Goal: Task Accomplishment & Management: Manage account settings

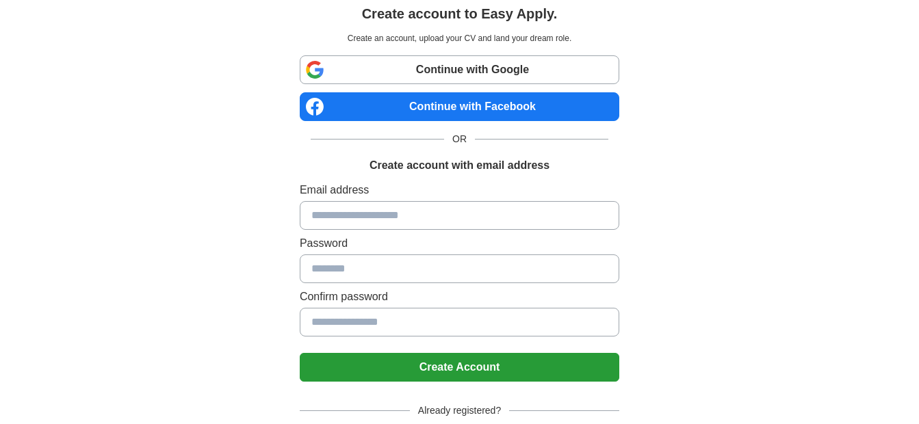
scroll to position [125, 0]
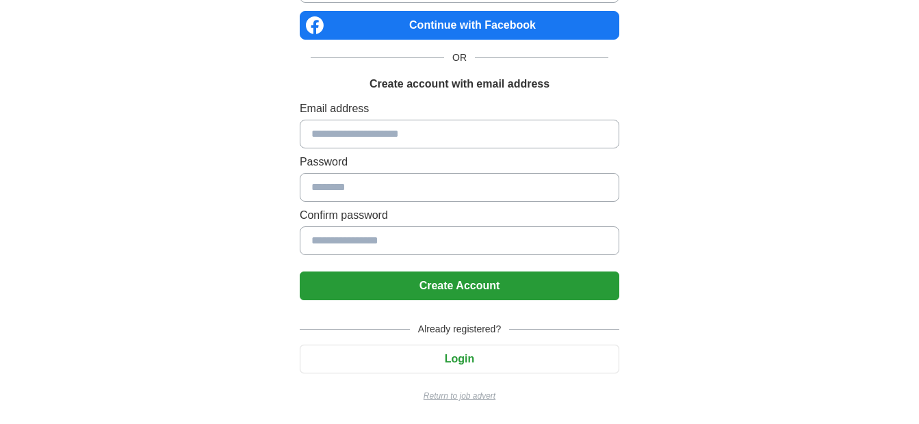
click at [444, 360] on button "Login" at bounding box center [459, 359] width 319 height 29
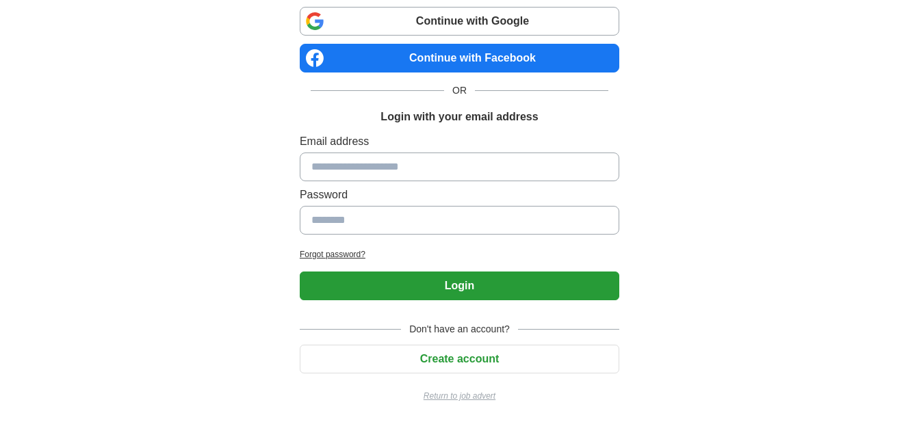
scroll to position [92, 0]
click at [477, 286] on button "Login" at bounding box center [459, 286] width 319 height 29
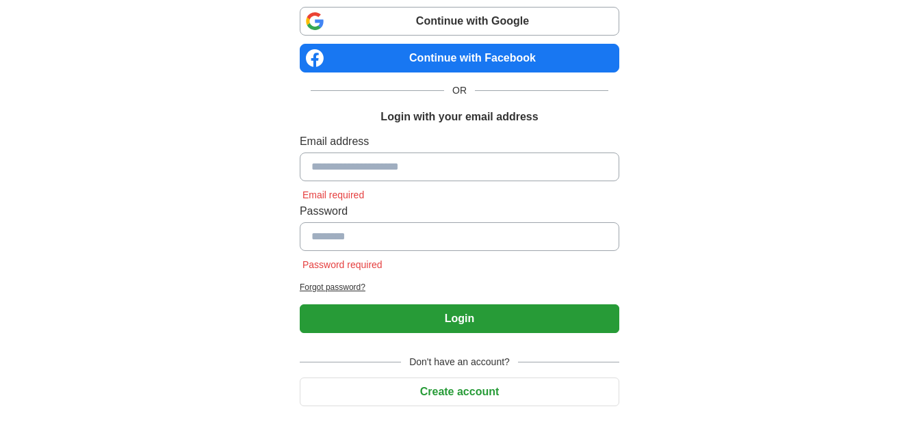
click at [345, 157] on input at bounding box center [459, 167] width 319 height 29
type input "**********"
click at [356, 239] on input at bounding box center [459, 236] width 319 height 29
type input "*"
type input "**********"
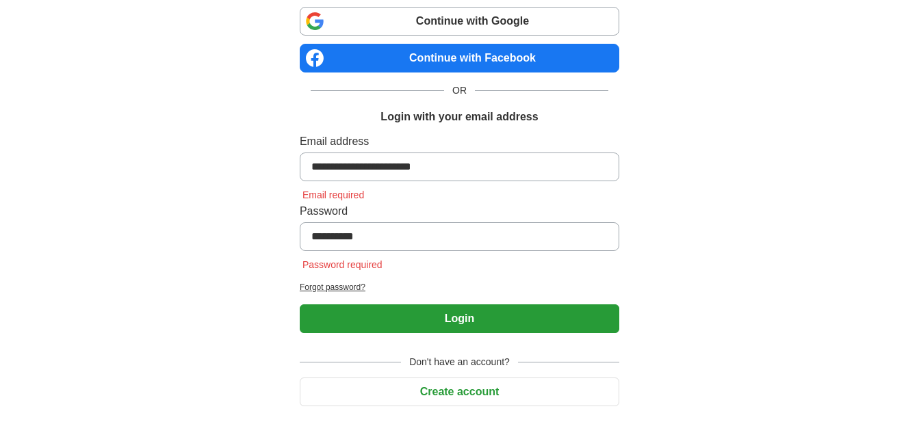
click at [417, 322] on button "Login" at bounding box center [459, 318] width 319 height 29
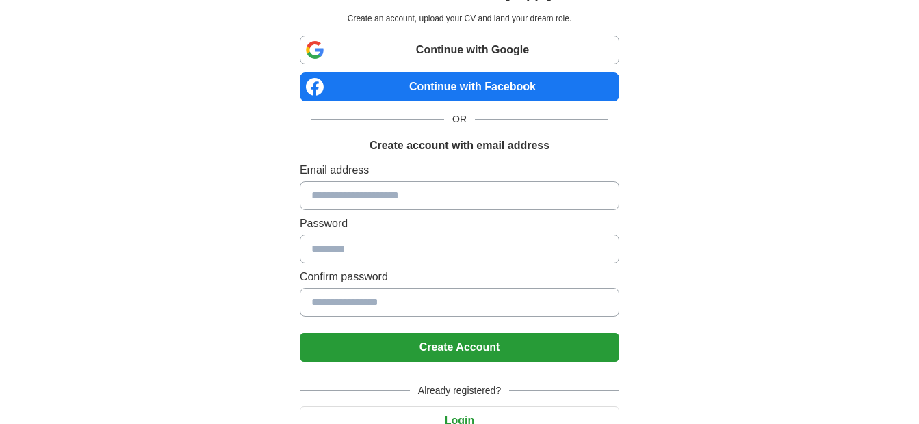
scroll to position [125, 0]
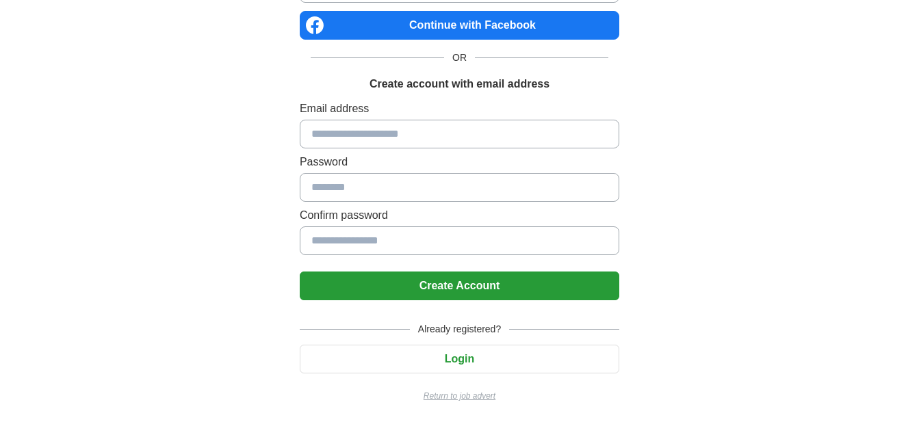
click at [456, 360] on button "Login" at bounding box center [459, 359] width 319 height 29
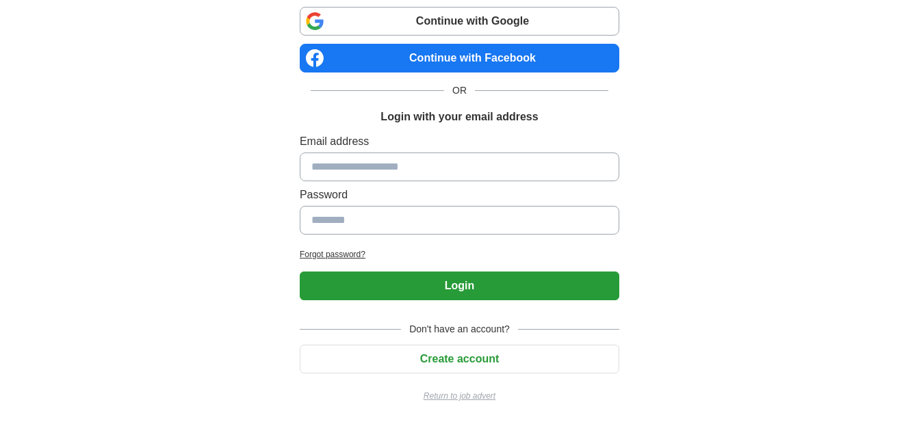
scroll to position [92, 0]
click at [475, 283] on button "Login" at bounding box center [459, 286] width 319 height 29
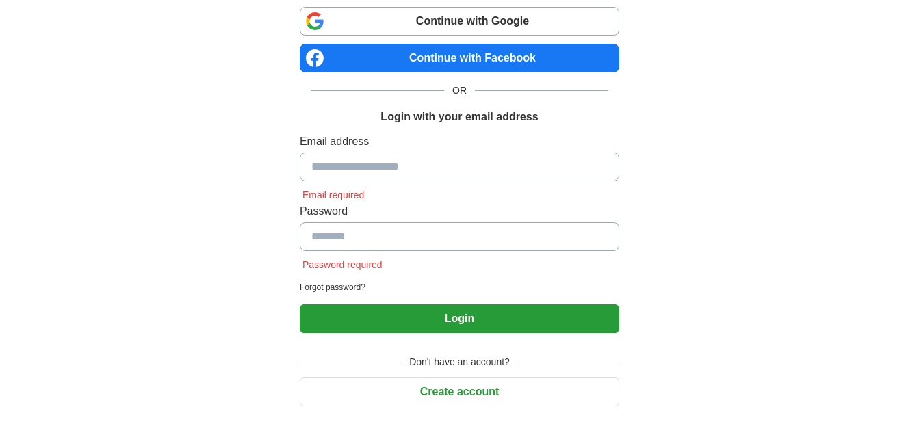
click at [323, 162] on input at bounding box center [459, 167] width 319 height 29
type input "**********"
click at [351, 236] on input at bounding box center [459, 236] width 319 height 29
type input "**********"
click at [436, 313] on button "Login" at bounding box center [459, 318] width 319 height 29
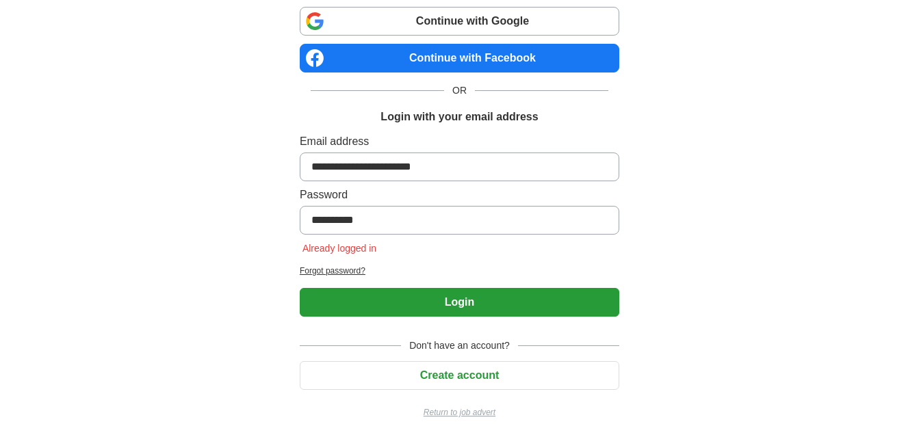
click at [428, 301] on button "Login" at bounding box center [459, 302] width 319 height 29
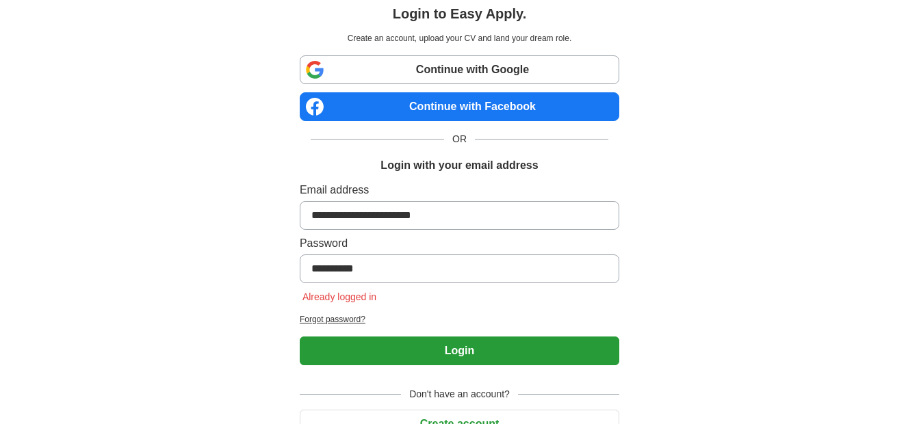
scroll to position [0, 0]
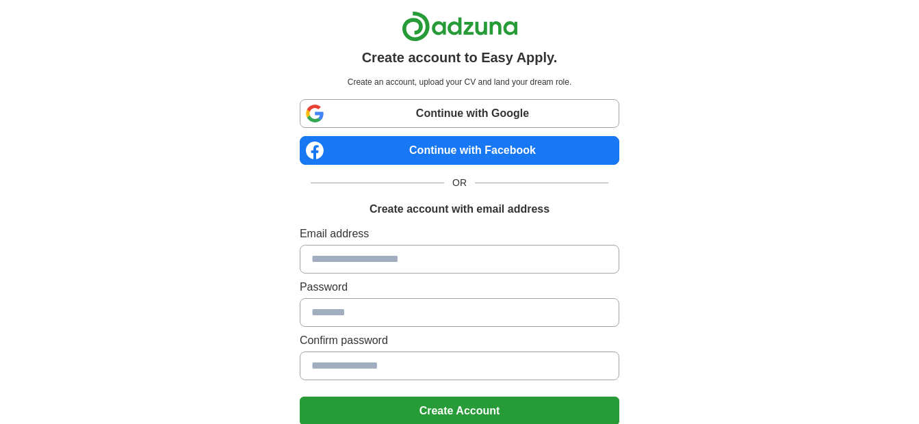
scroll to position [125, 0]
